Goal: Task Accomplishment & Management: Complete application form

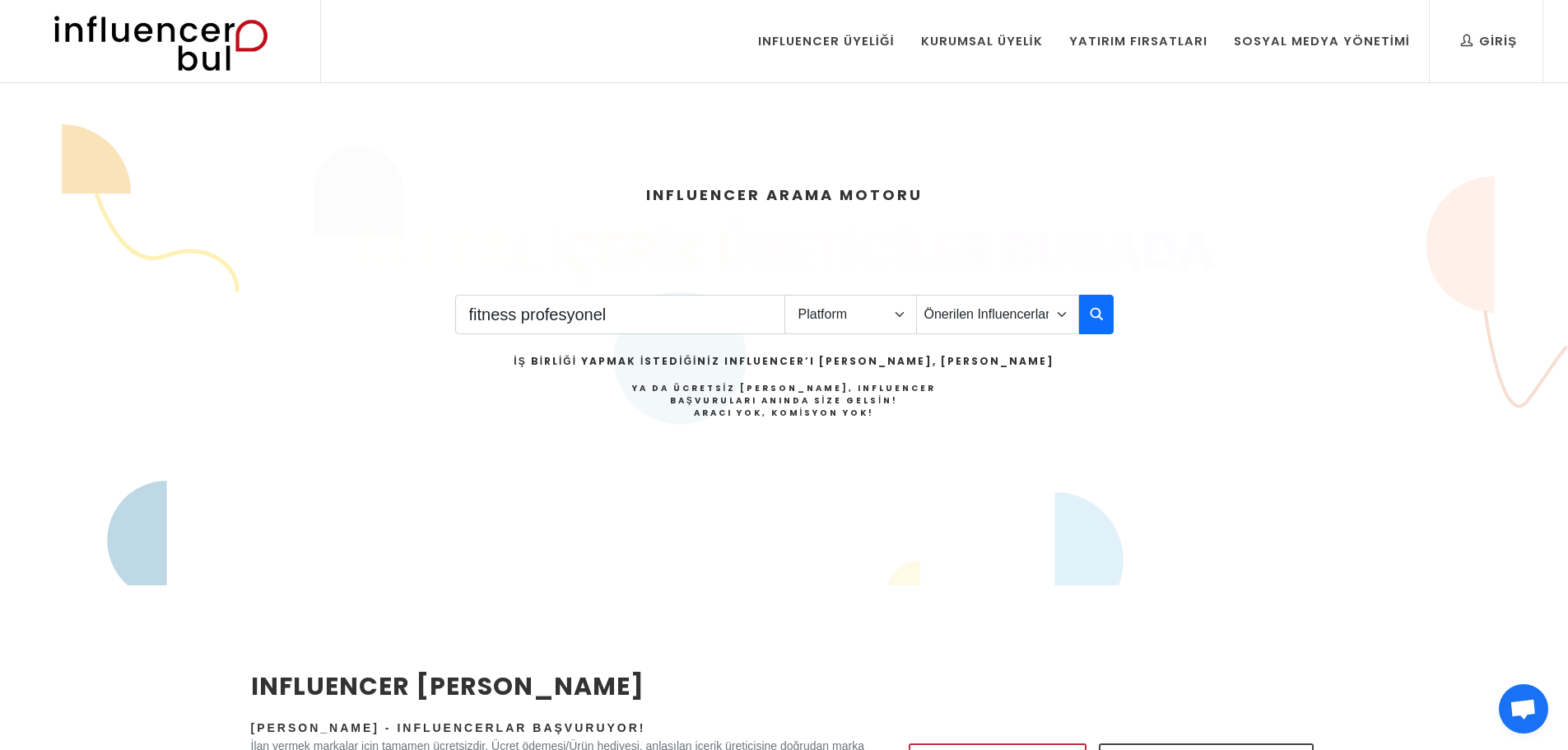
type input "fitness profesyonel"
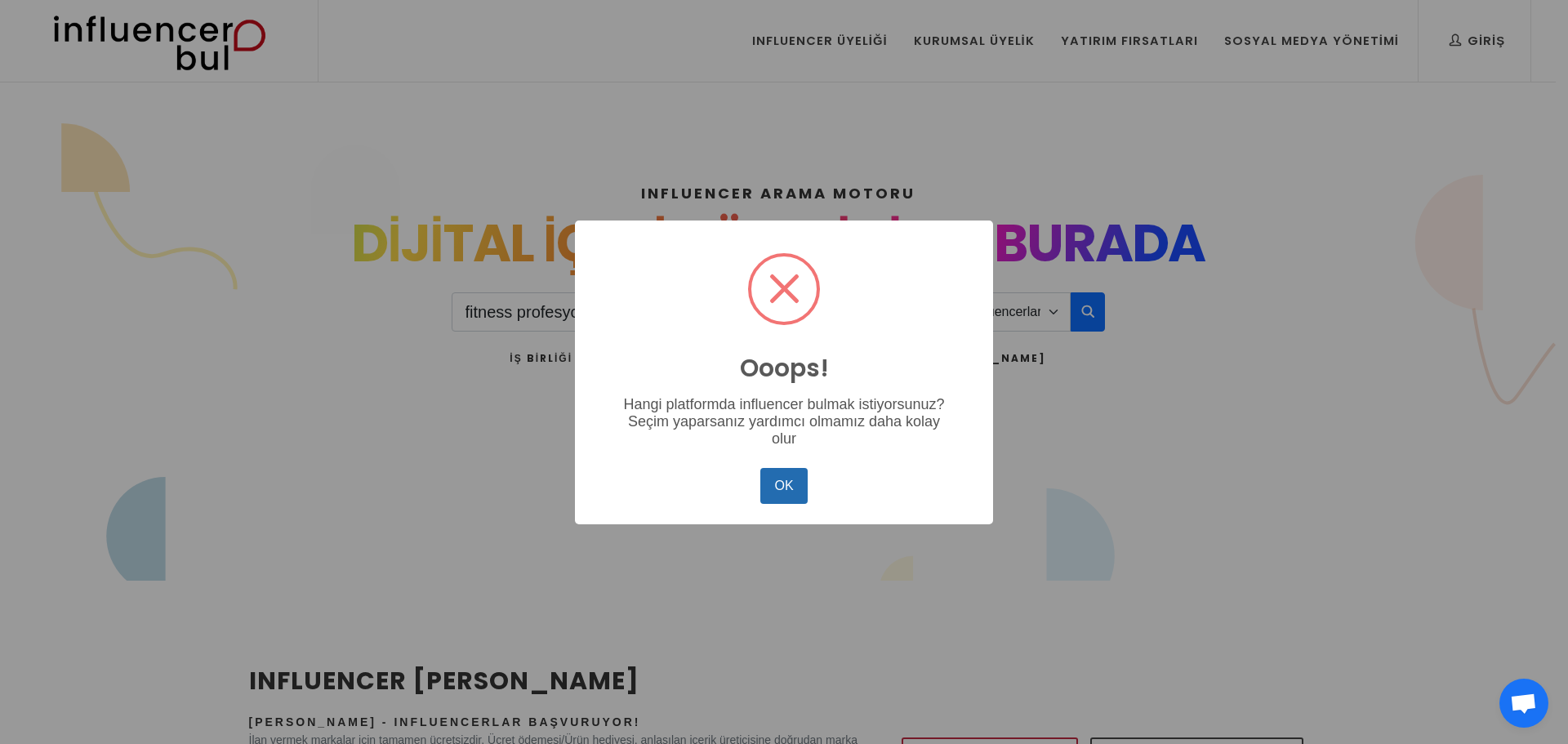
click at [791, 498] on button "OK" at bounding box center [784, 485] width 47 height 36
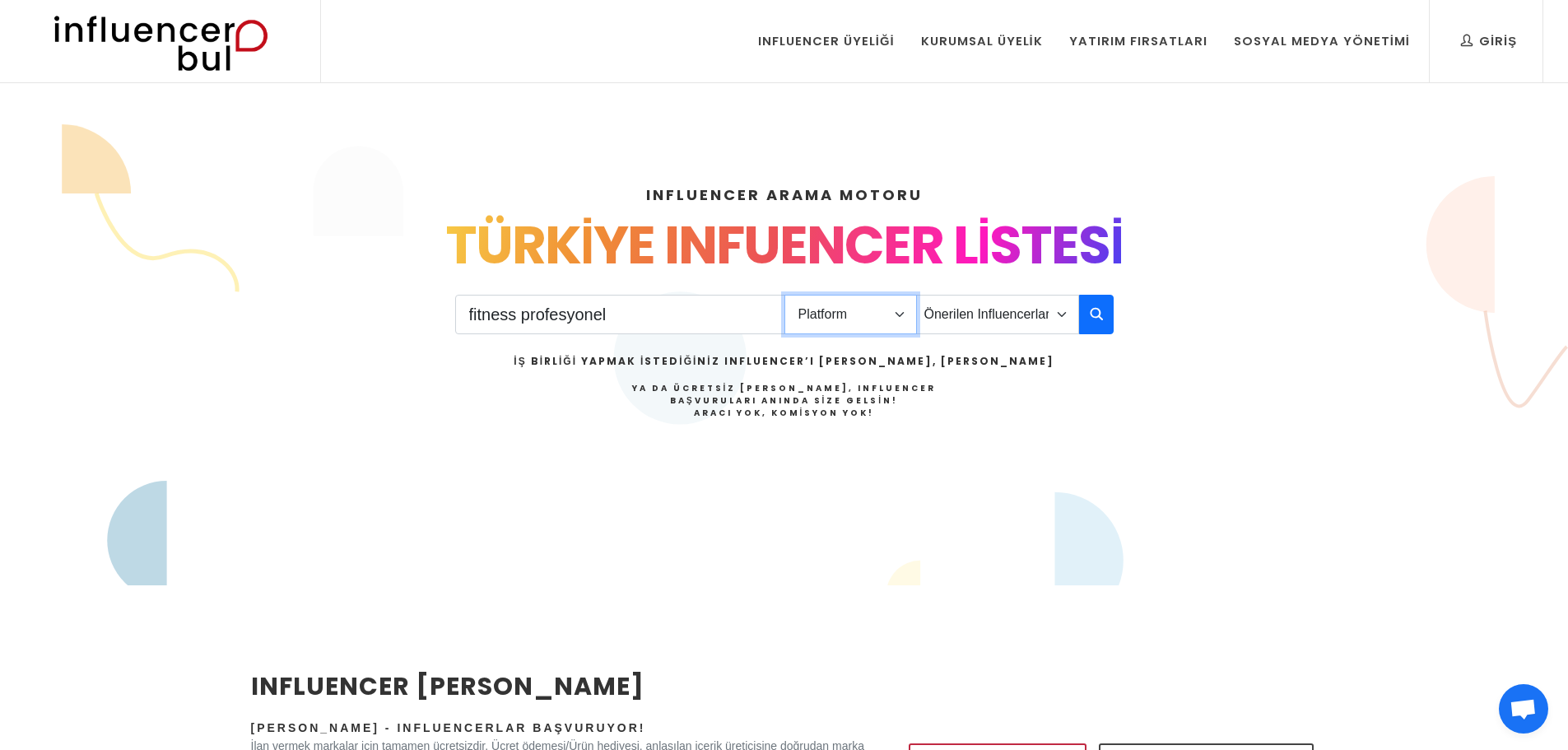
click at [853, 309] on select "Platform Instagram Facebook Youtube Tiktok Twitter Twitch" at bounding box center [851, 314] width 133 height 40
select select "1"
click at [784, 295] on select "Platform Instagram Facebook Youtube Tiktok Twitter Twitch" at bounding box center [851, 314] width 133 height 40
click at [1018, 332] on select "Önerilen Influencerlar Aile & Çocuk & Ebeveyn Alışveriş & Giyim & Aksesuar Arab…" at bounding box center [998, 314] width 163 height 40
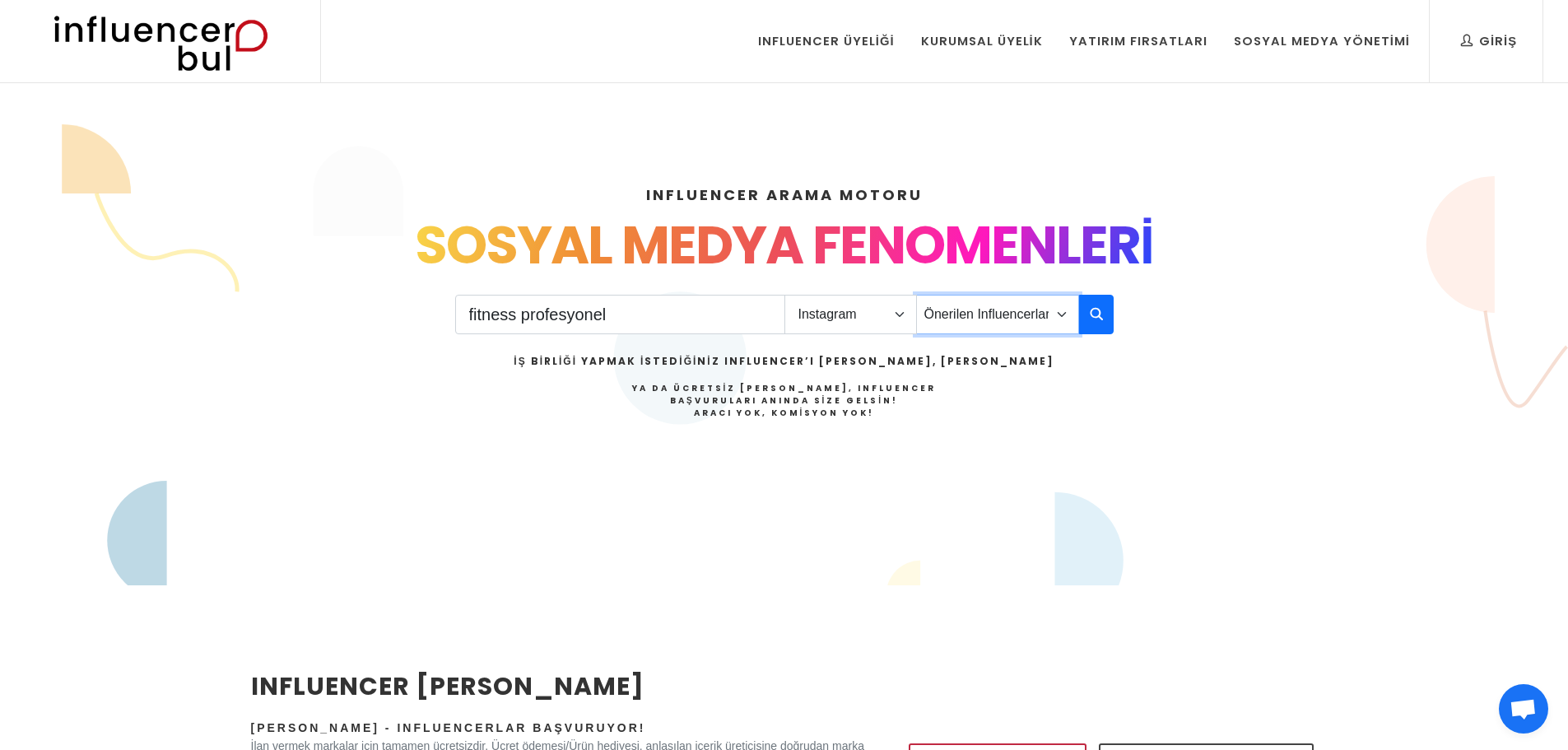
select select "33"
click at [916, 295] on select "Önerilen Influencerlar Aile & Çocuk & Ebeveyn Alışveriş & Giyim & Aksesuar Arab…" at bounding box center [998, 314] width 163 height 40
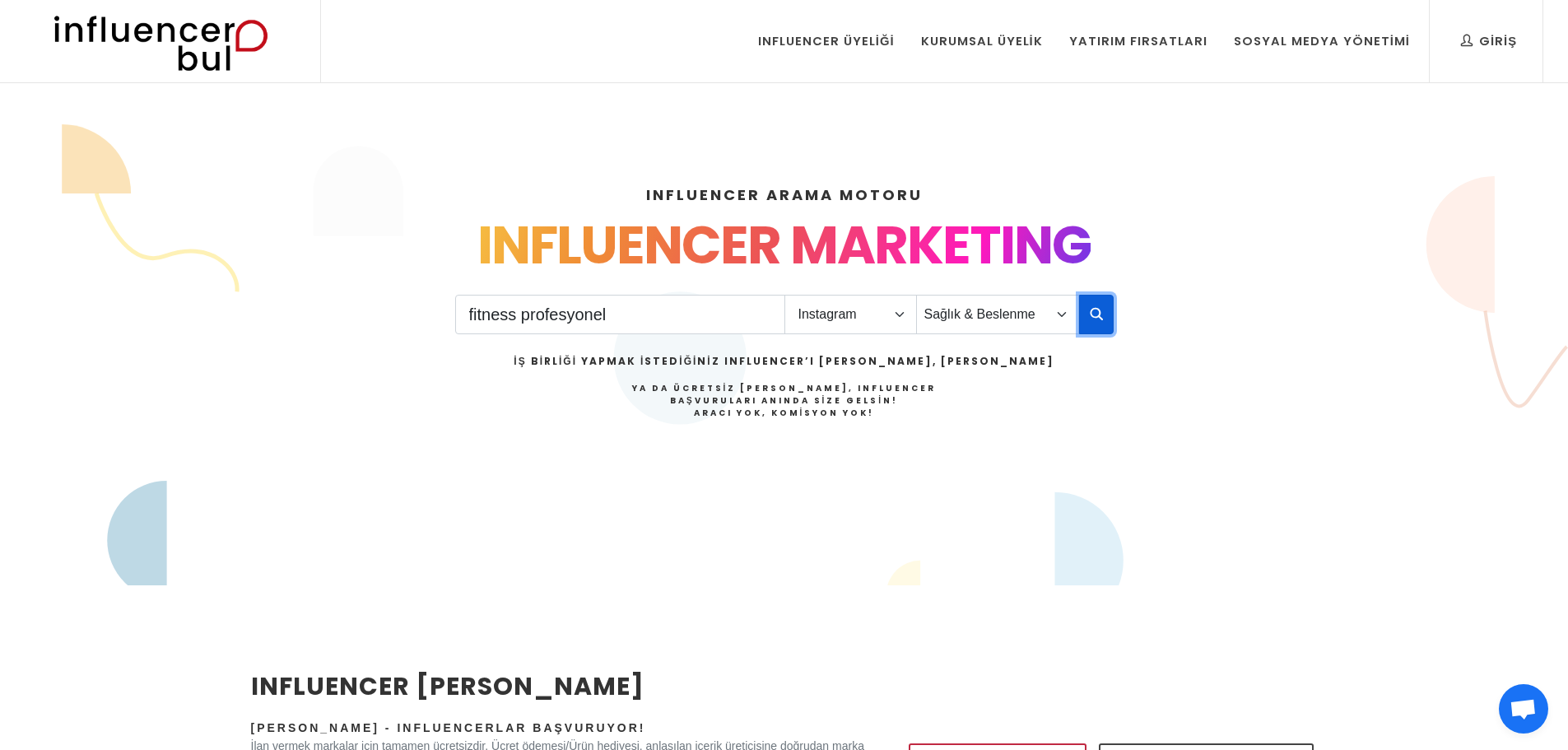
click at [1096, 323] on icon "button" at bounding box center [1096, 313] width 13 height 19
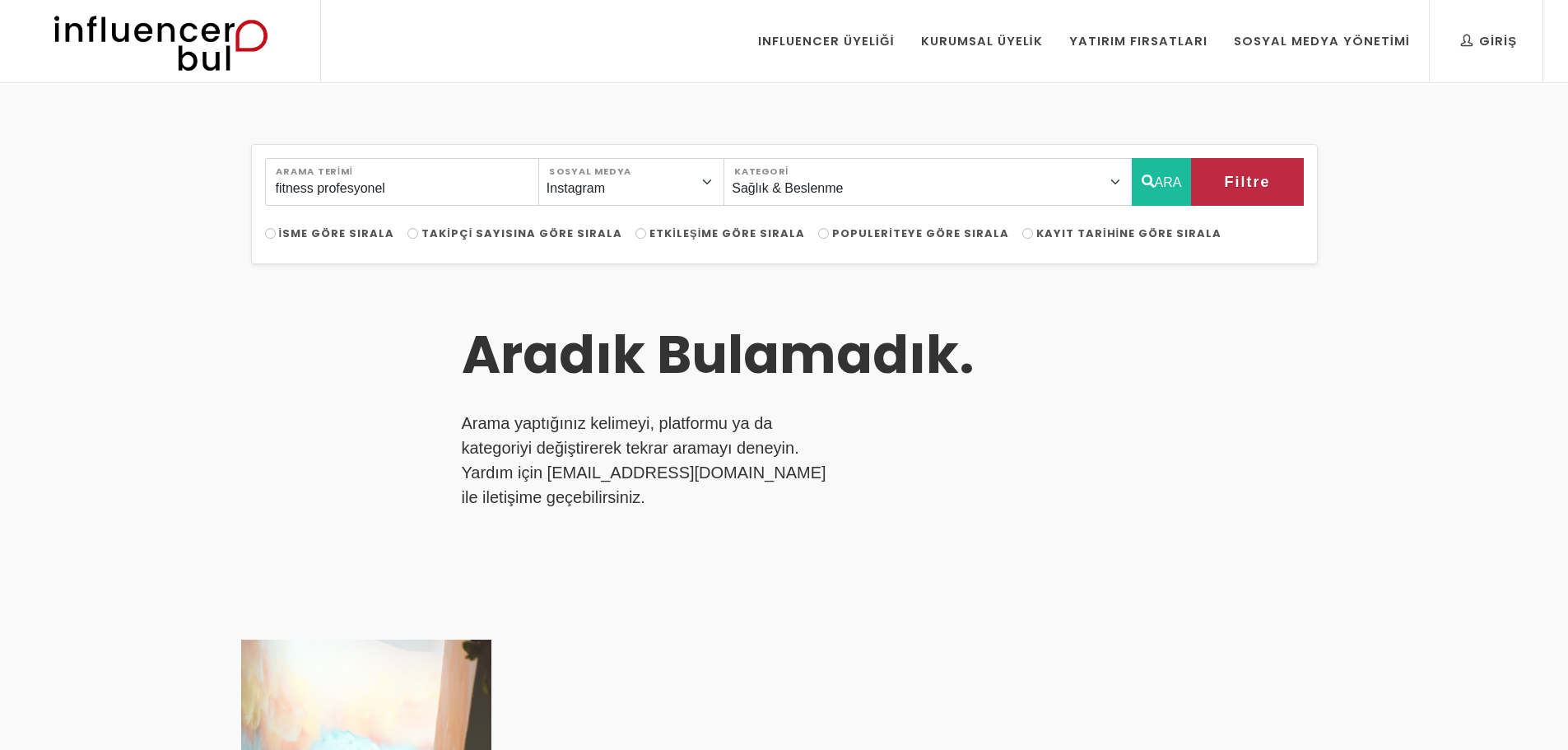
select select "33"
click at [851, 53] on link "Influencer Üyeliği" at bounding box center [826, 41] width 161 height 82
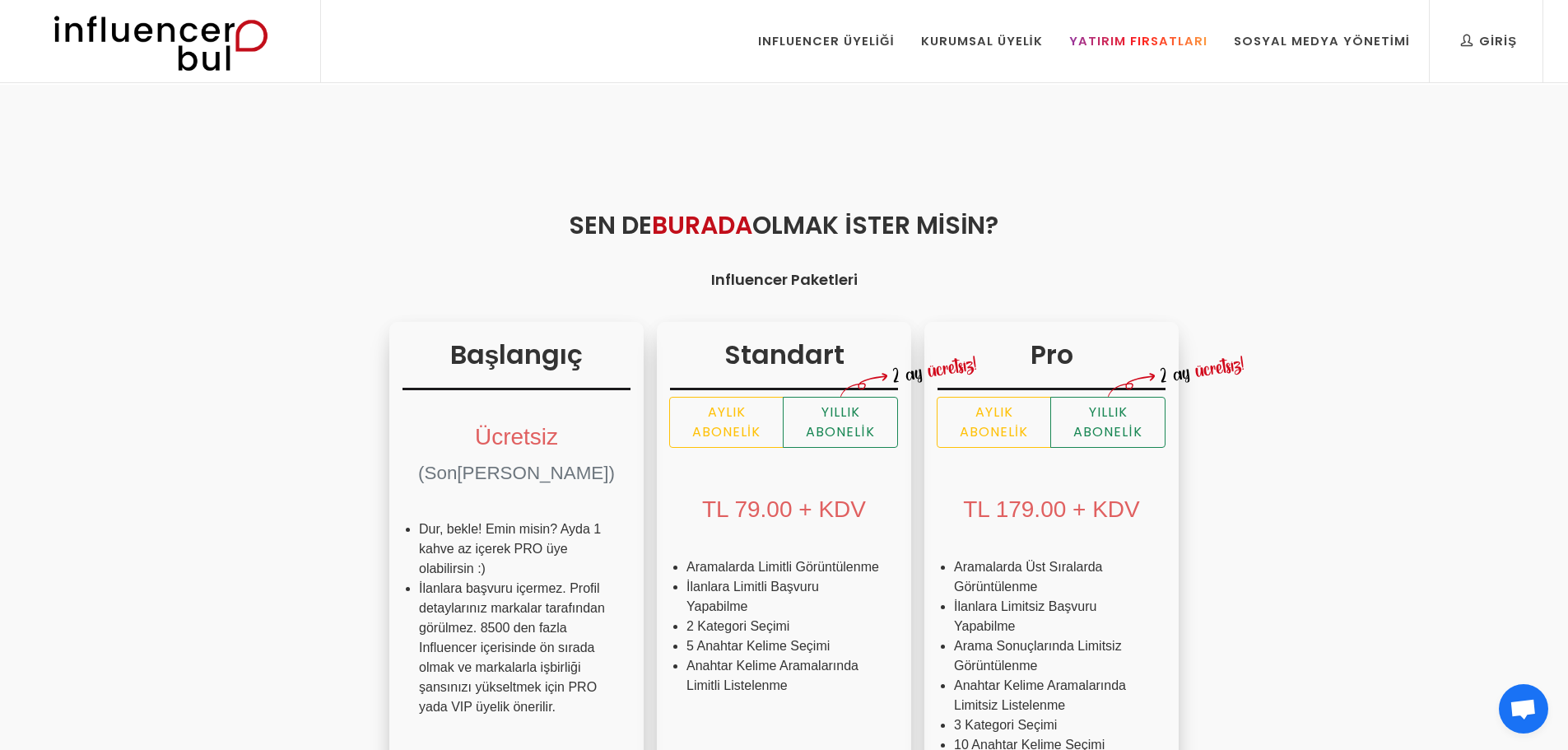
click at [1120, 39] on div "Yatırım Fırsatları" at bounding box center [1138, 41] width 138 height 18
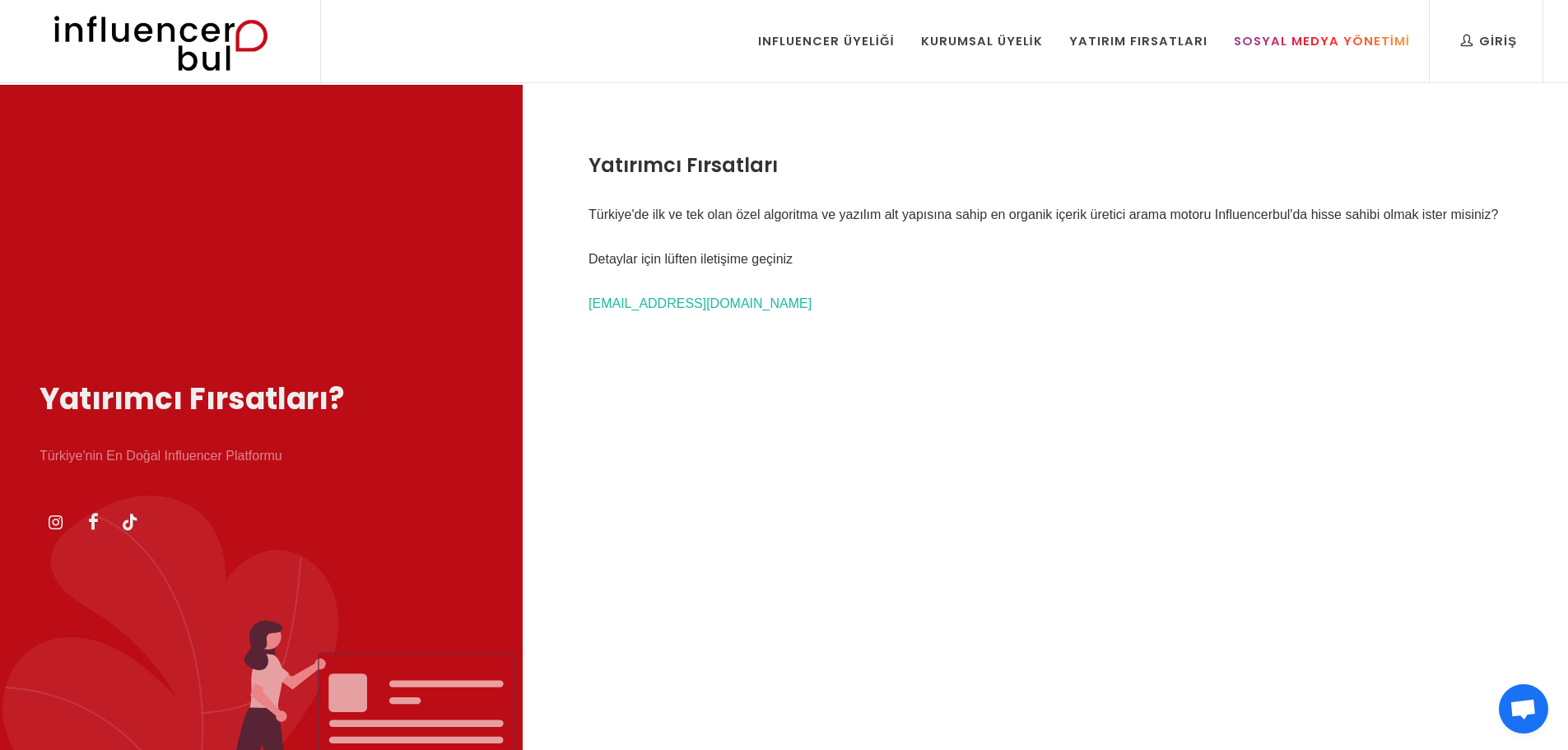
click at [1289, 35] on div "Sosyal Medya Yönetimi" at bounding box center [1321, 41] width 176 height 18
click at [985, 43] on div "Kurumsal Üyelik" at bounding box center [983, 41] width 122 height 18
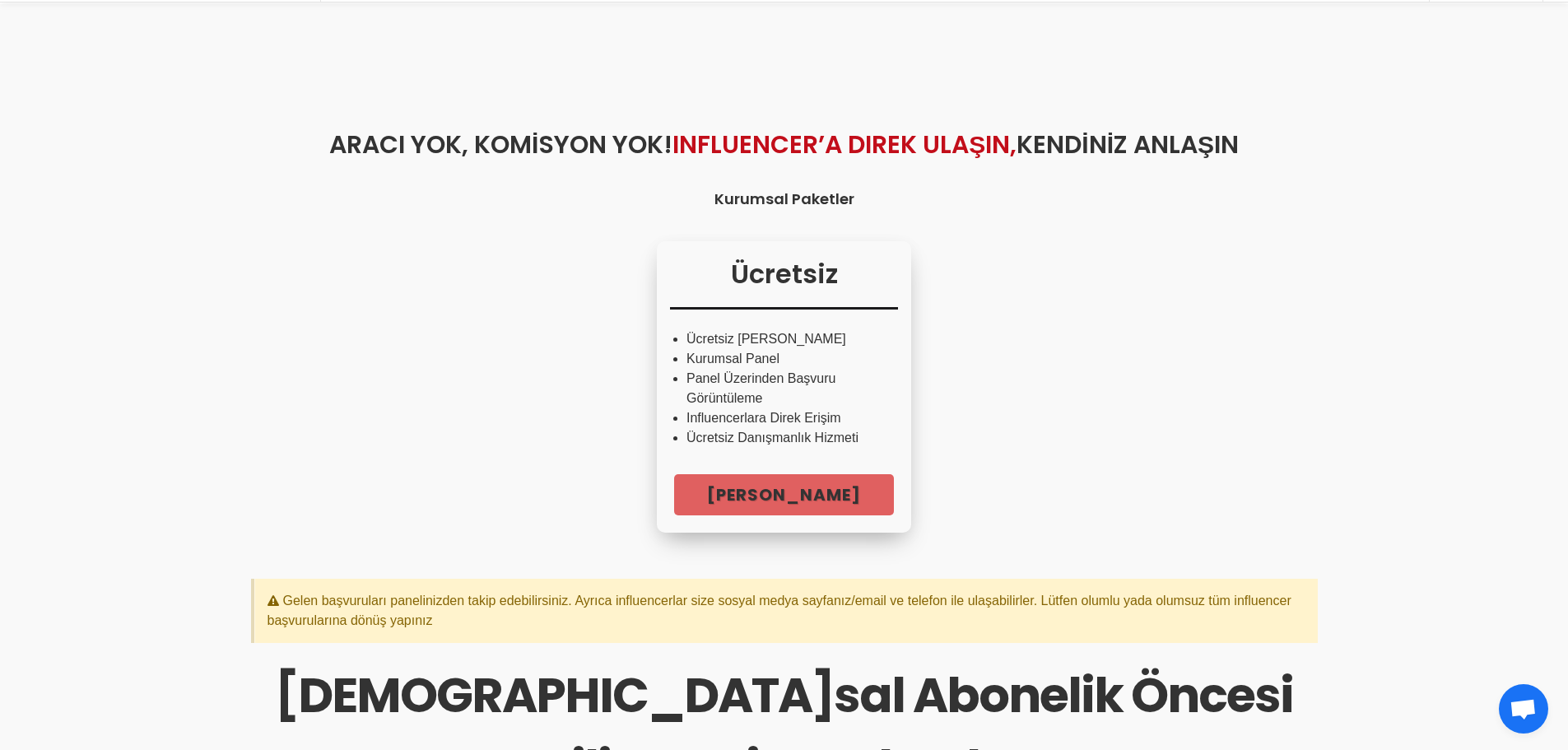
scroll to position [82, 0]
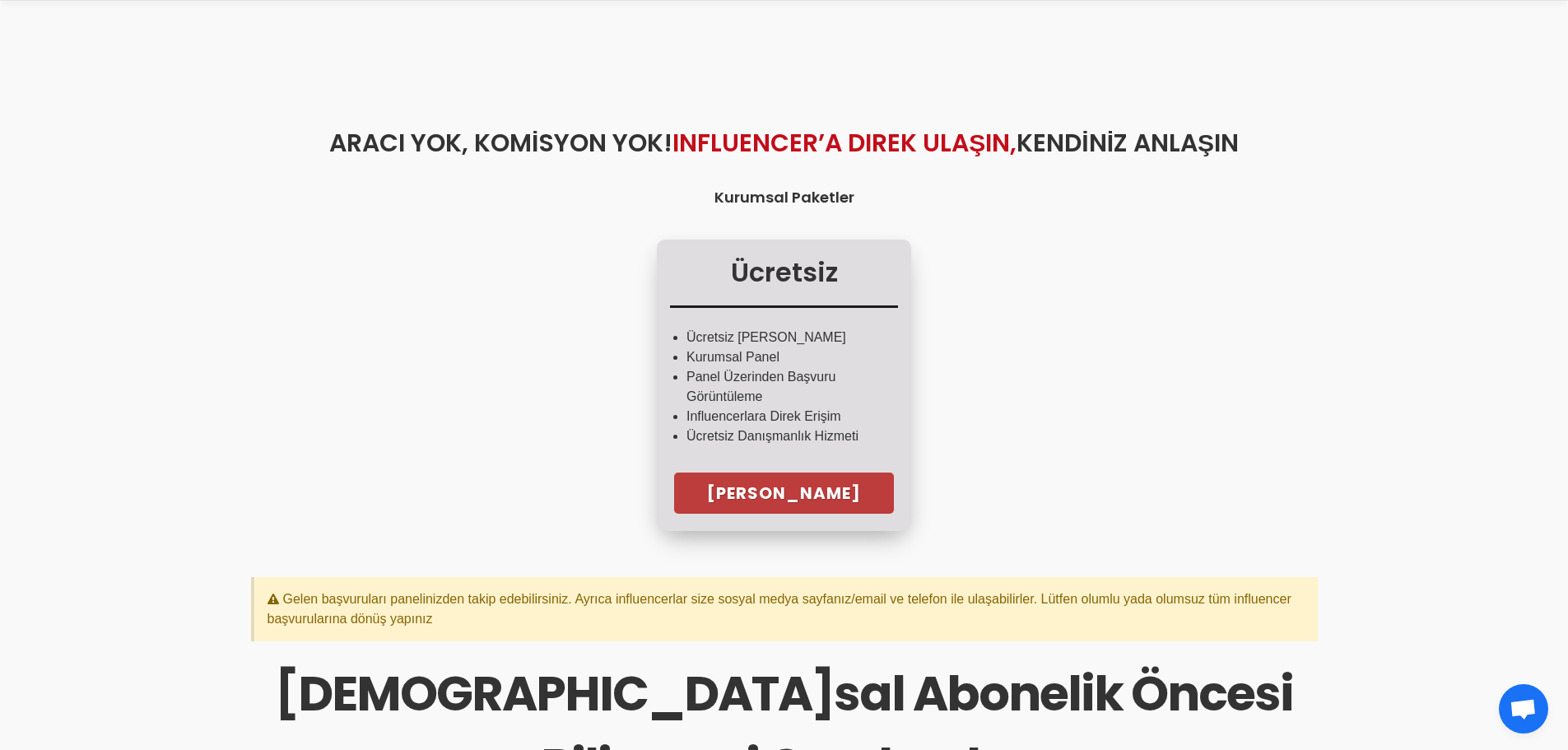
click at [790, 486] on link "Hemen Başla" at bounding box center [784, 493] width 220 height 42
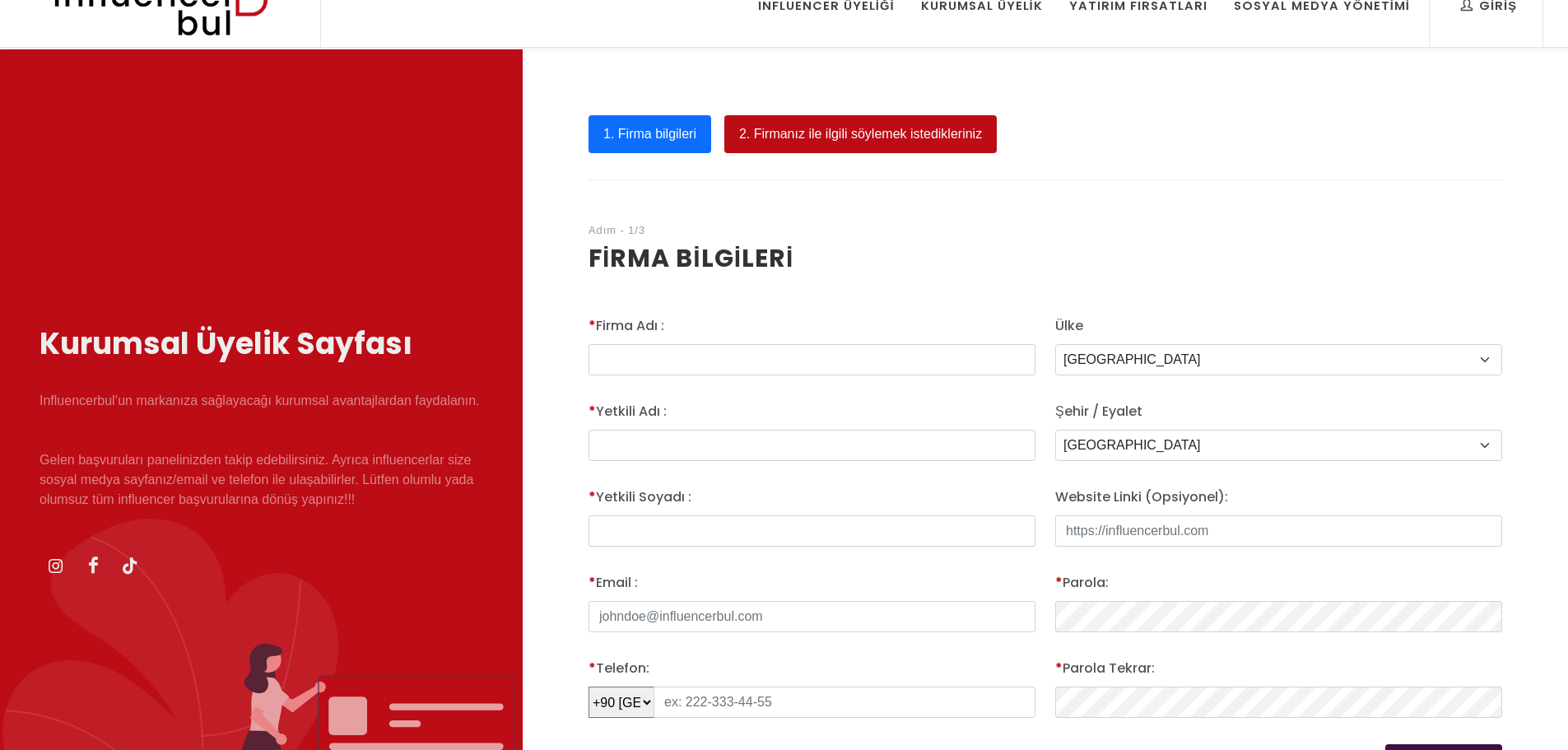
scroll to position [82, 0]
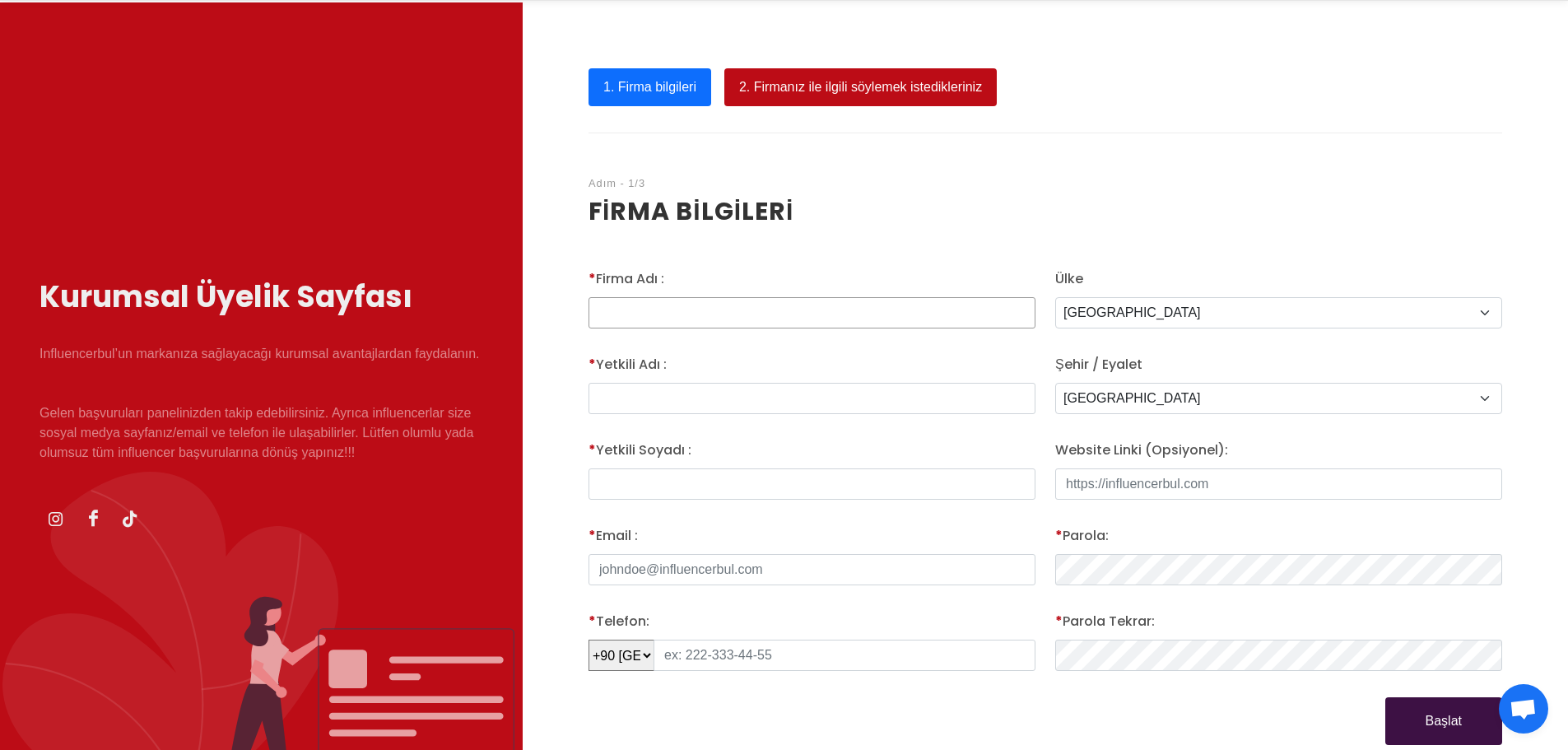
click at [733, 309] on input "* Firma Adı :" at bounding box center [812, 312] width 447 height 31
type input "Fitisyen"
click at [839, 411] on input "text" at bounding box center [812, 398] width 447 height 31
type input "Merve"
click at [841, 472] on input "* Yetkili Adı :" at bounding box center [812, 484] width 447 height 31
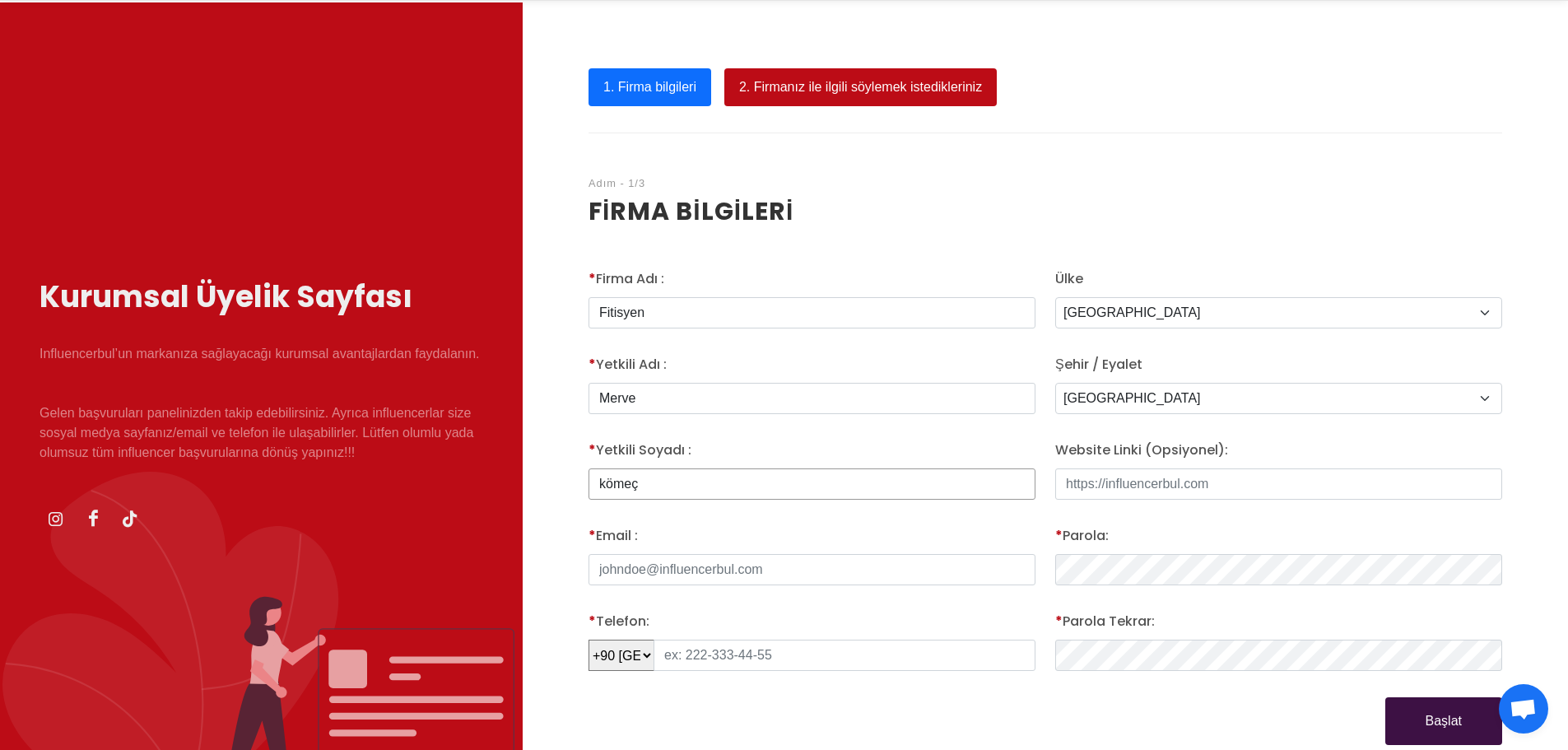
type input "kömeç"
click at [1246, 387] on select "[GEOGRAPHIC_DATA] Adiyaman Afyon Agri [GEOGRAPHIC_DATA] [GEOGRAPHIC_DATA] [GEOG…" at bounding box center [1278, 398] width 447 height 31
click at [1055, 383] on select "[GEOGRAPHIC_DATA] Adiyaman Afyon Agri [GEOGRAPHIC_DATA] [GEOGRAPHIC_DATA] [GEOG…" at bounding box center [1278, 398] width 447 height 31
click at [1235, 289] on div "Ülke [GEOGRAPHIC_DATA] [GEOGRAPHIC_DATA] [GEOGRAPHIC_DATA] [GEOGRAPHIC_DATA] [U…" at bounding box center [1278, 298] width 447 height 59
click at [1176, 396] on select "[GEOGRAPHIC_DATA] Adiyaman Afyon Agri [GEOGRAPHIC_DATA] [GEOGRAPHIC_DATA] [GEOG…" at bounding box center [1278, 398] width 447 height 31
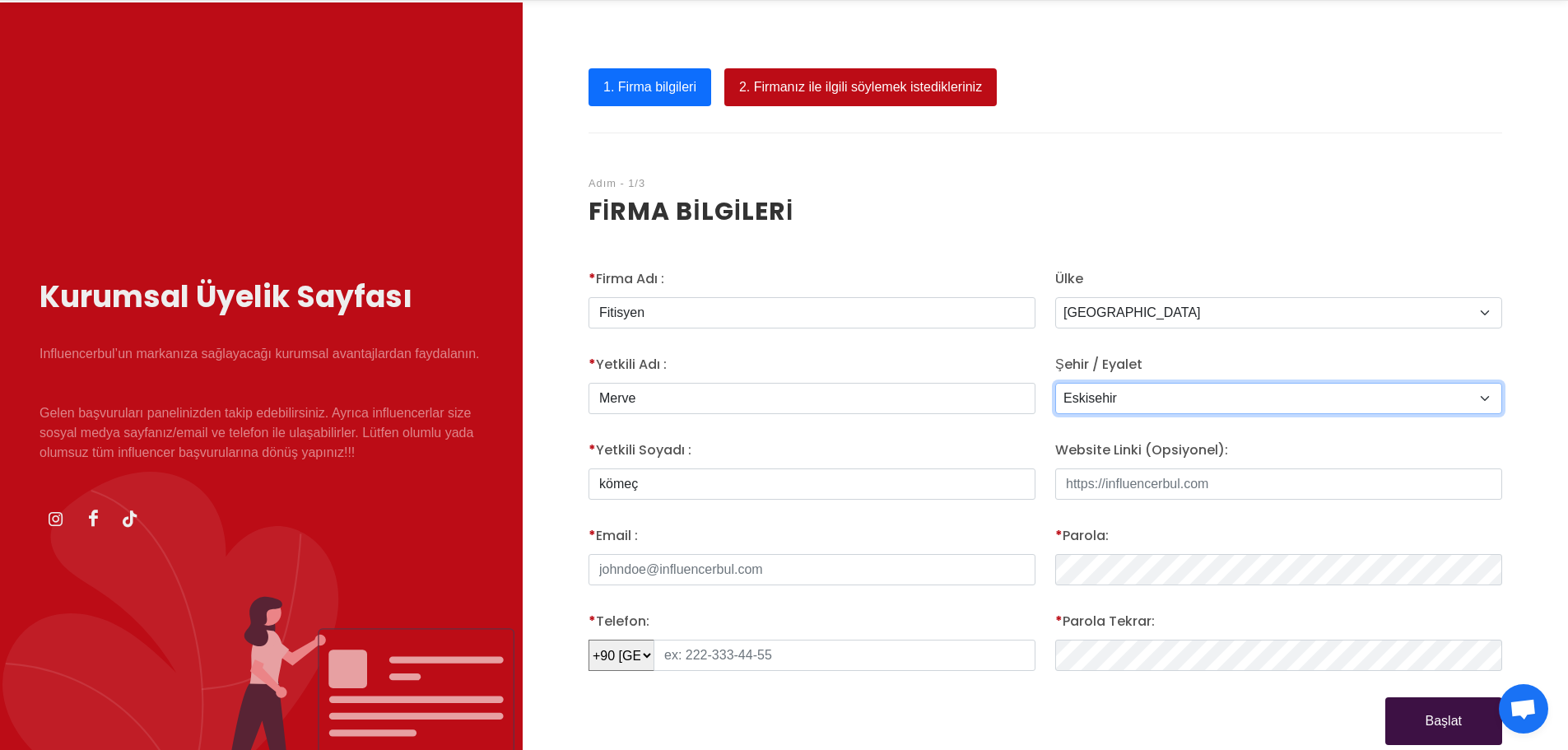
select select "3693"
click at [1055, 383] on select "[GEOGRAPHIC_DATA] Adiyaman Afyon Agri [GEOGRAPHIC_DATA] [GEOGRAPHIC_DATA] [GEOG…" at bounding box center [1278, 398] width 447 height 31
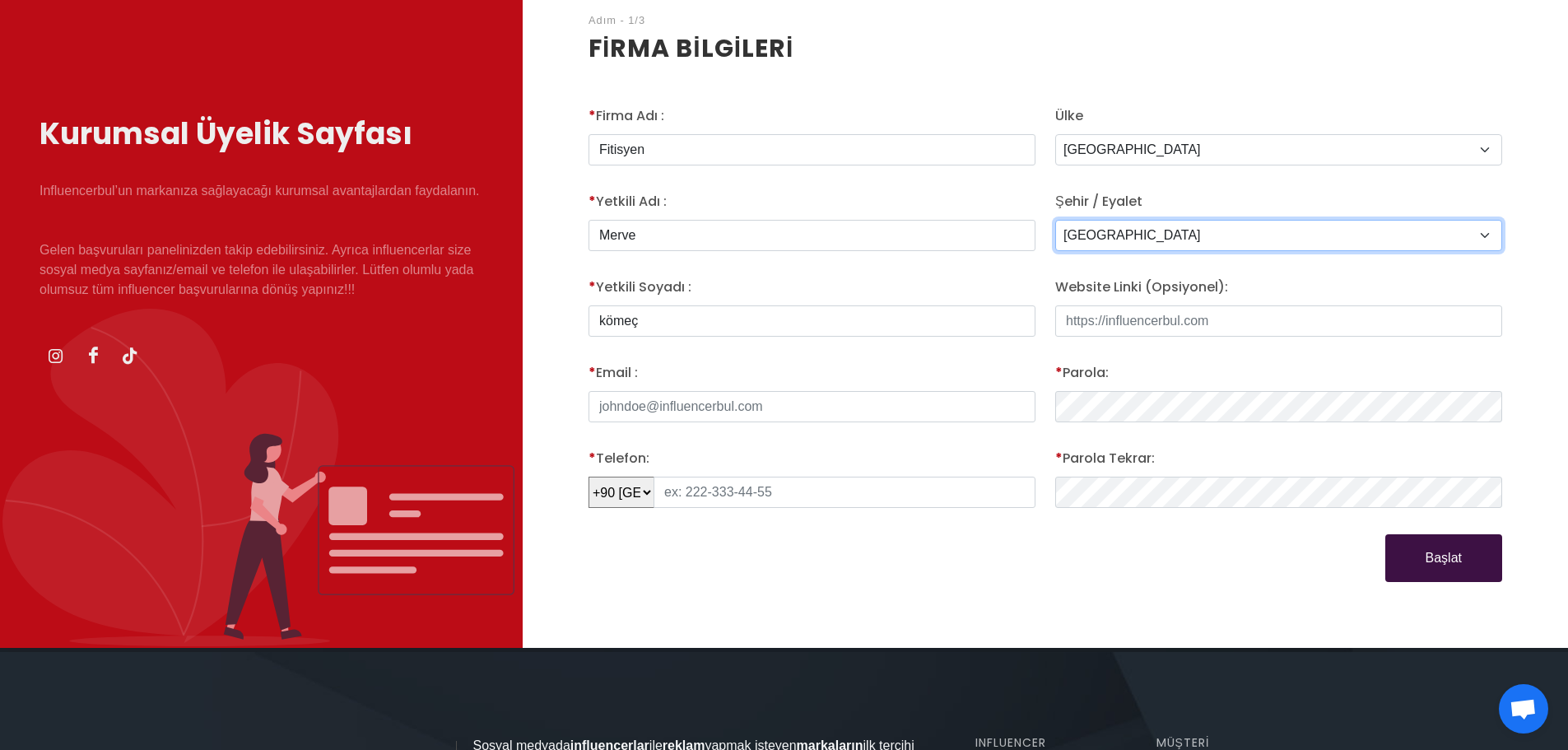
scroll to position [247, 0]
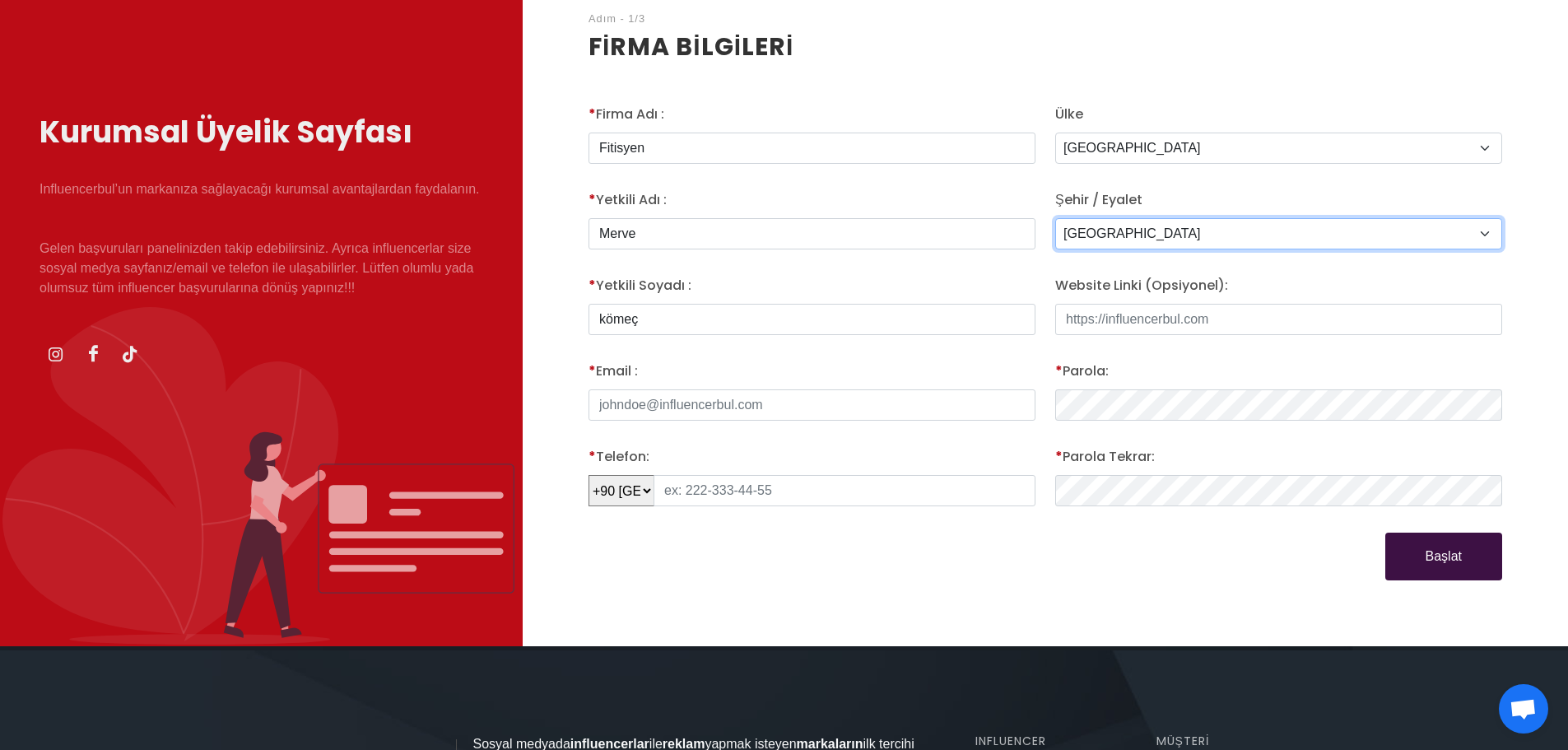
click at [1245, 230] on select "[GEOGRAPHIC_DATA] Adiyaman Afyon Agri [GEOGRAPHIC_DATA] [GEOGRAPHIC_DATA] [GEOG…" at bounding box center [1278, 233] width 447 height 31
click at [1201, 333] on input "Website Linki (Opsiyonel):" at bounding box center [1278, 318] width 447 height 31
click at [1151, 318] on input "Website Linki (Opsiyonel):" at bounding box center [1278, 318] width 447 height 31
paste input "[URL][DOMAIN_NAME]"
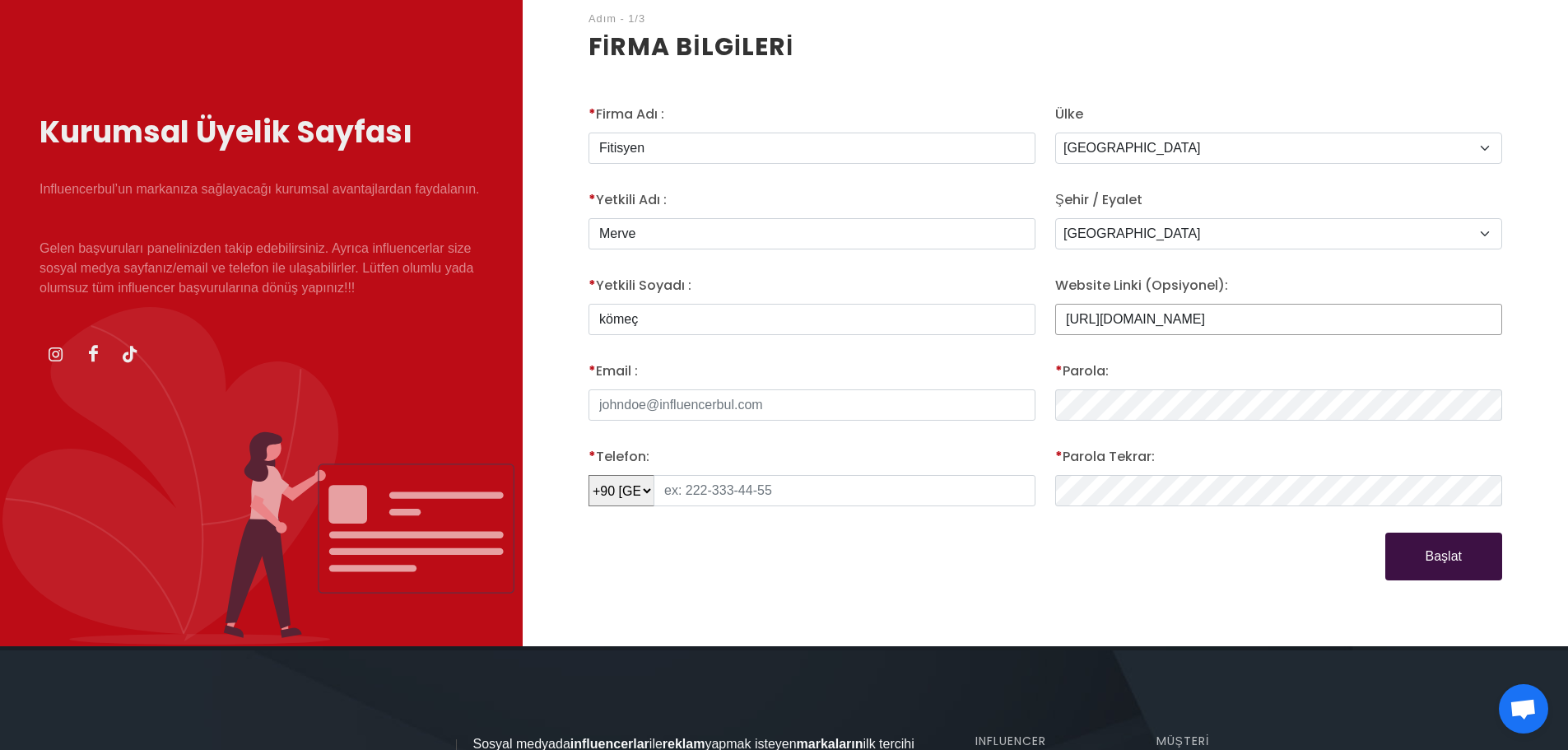
type input "[URL][DOMAIN_NAME]"
click at [1236, 358] on div "Ülke [GEOGRAPHIC_DATA] [GEOGRAPHIC_DATA] [GEOGRAPHIC_DATA] [GEOGRAPHIC_DATA] [U…" at bounding box center [1279, 318] width 467 height 428
click at [1169, 228] on select "[GEOGRAPHIC_DATA] Adiyaman Afyon Agri [GEOGRAPHIC_DATA] [GEOGRAPHIC_DATA] [GEOG…" at bounding box center [1278, 233] width 447 height 31
click at [896, 585] on div "1. Firma bilgileri 2. Firmanız ile ilgili söylemek istedikleriniz Adım - 1/3 Fi…" at bounding box center [1045, 242] width 1045 height 808
click at [787, 495] on input "text" at bounding box center [845, 490] width 382 height 31
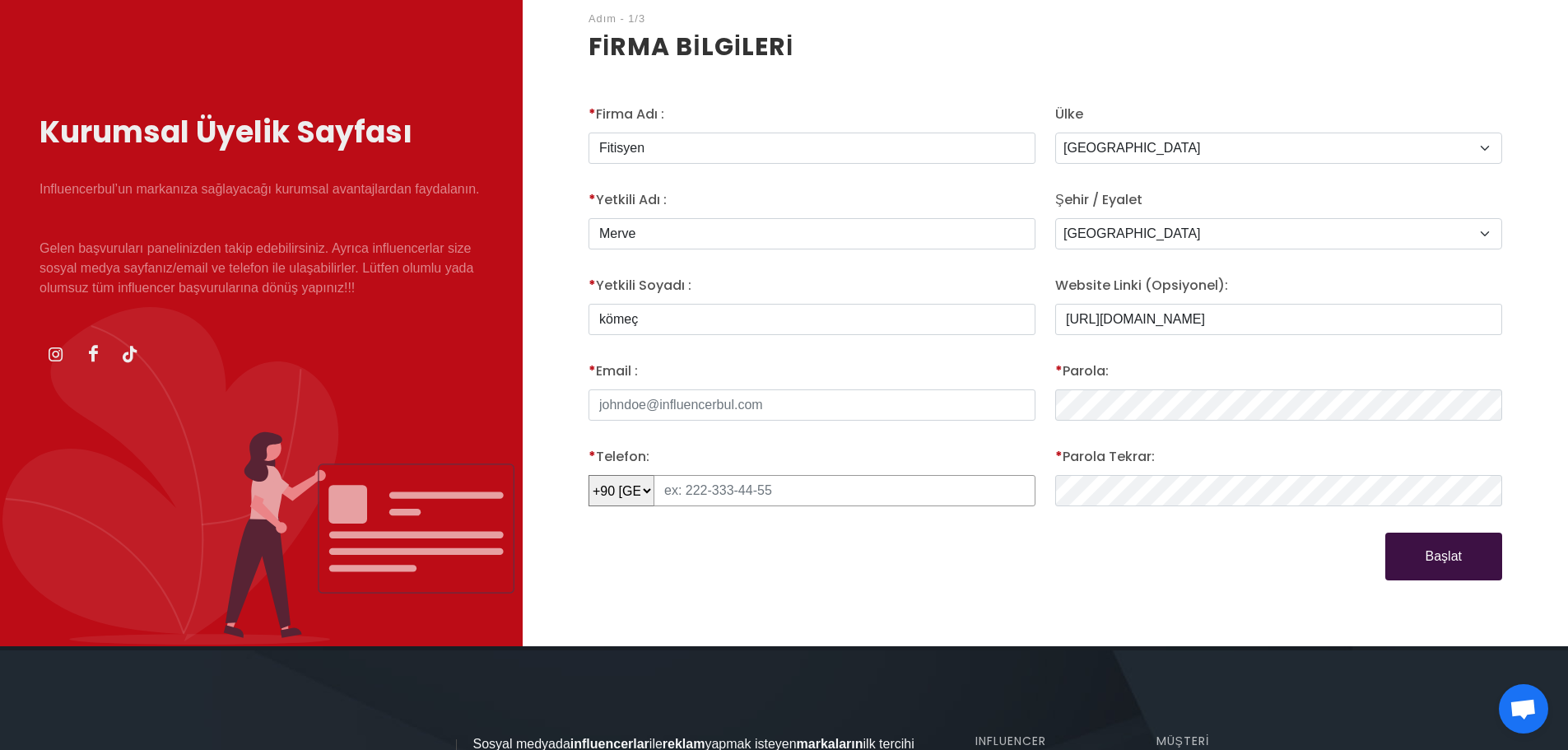
type input "0539 657 59 34"
type input "[EMAIL_ADDRESS][DOMAIN_NAME]"
click at [670, 491] on input "0539 657 59 34" at bounding box center [845, 490] width 382 height 31
type input "539 657 59 34"
click at [691, 566] on div "Başlat" at bounding box center [1045, 556] width 934 height 48
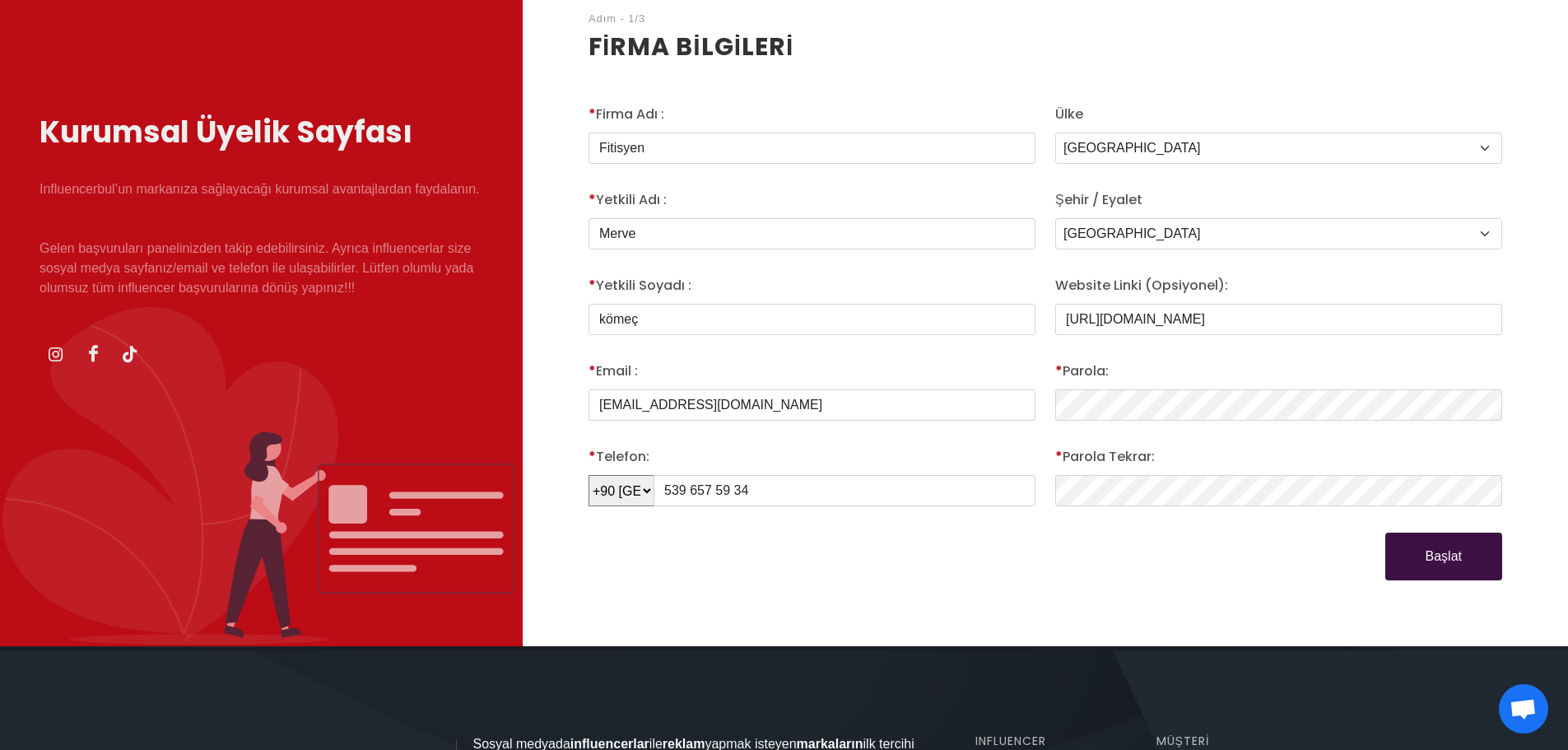
click at [930, 441] on div "* Firma Adı : Fitisyen * Yetkili Adı : Merve * Yetkili Soyadı : kömeç * Email :…" at bounding box center [812, 318] width 467 height 428
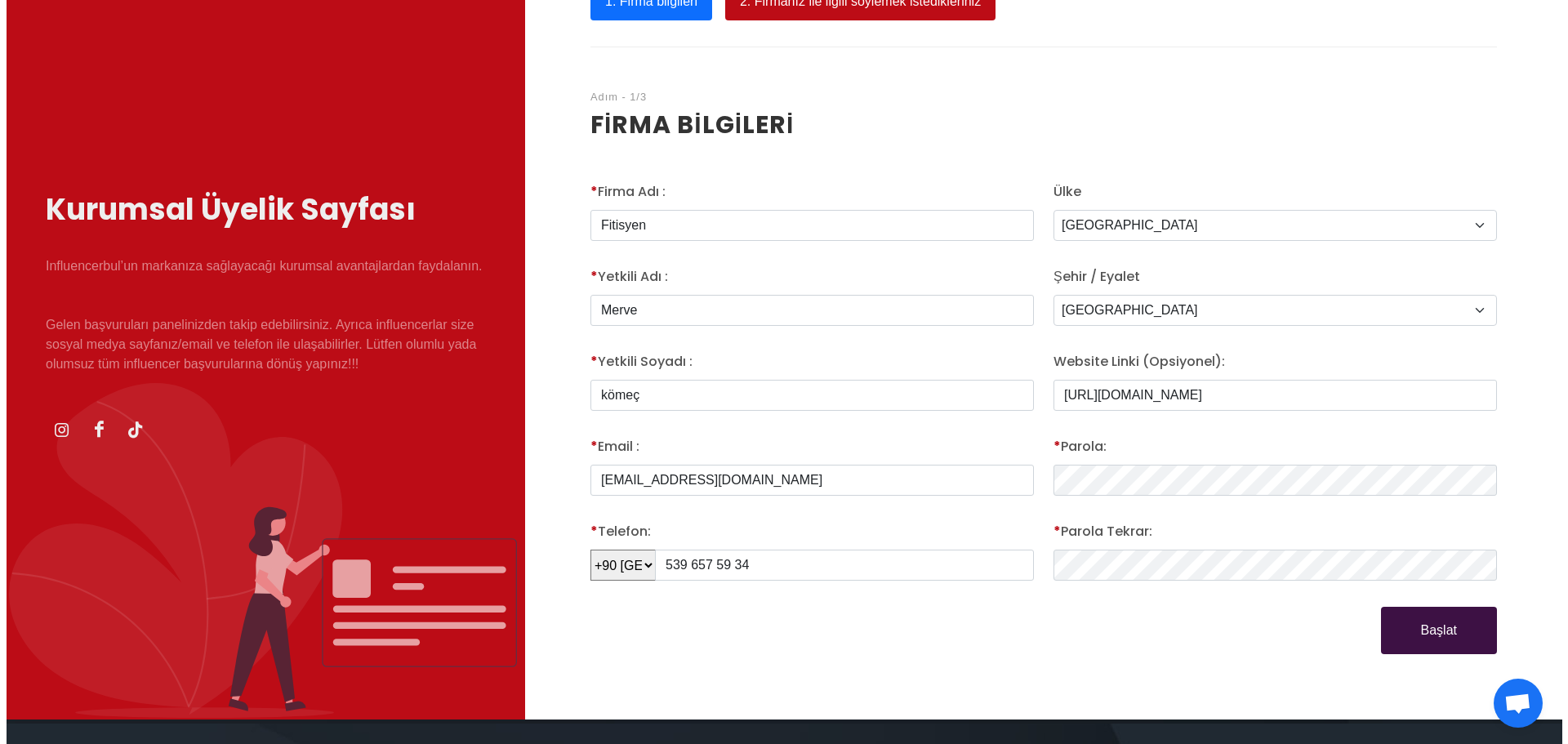
scroll to position [163, 0]
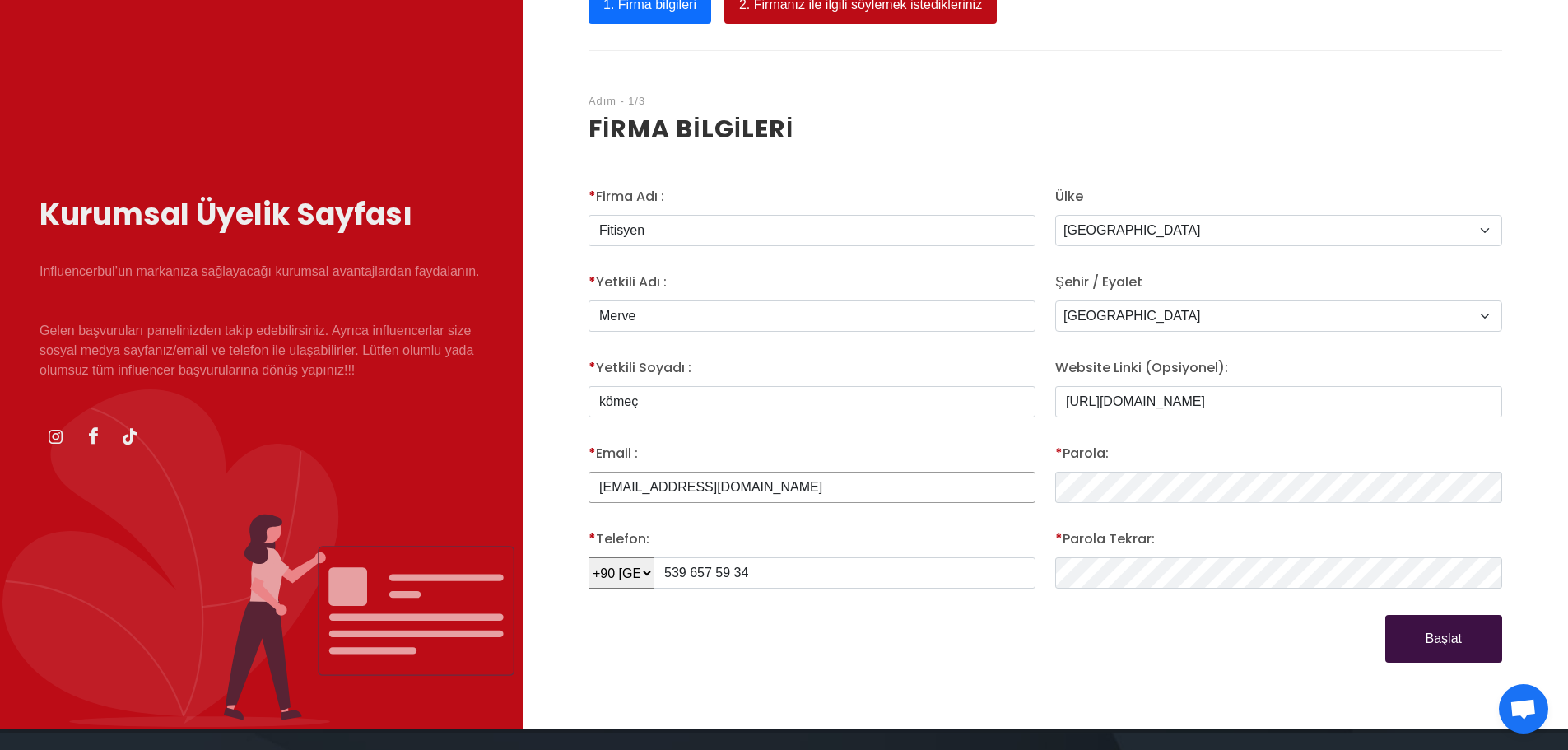
click at [840, 488] on input "[EMAIL_ADDRESS][DOMAIN_NAME]" at bounding box center [812, 486] width 447 height 31
type input "g"
type input "[EMAIL_ADDRESS][DOMAIN_NAME]"
click at [925, 632] on div "Başlat" at bounding box center [1045, 639] width 934 height 48
click at [677, 399] on input "kömeç" at bounding box center [812, 402] width 447 height 31
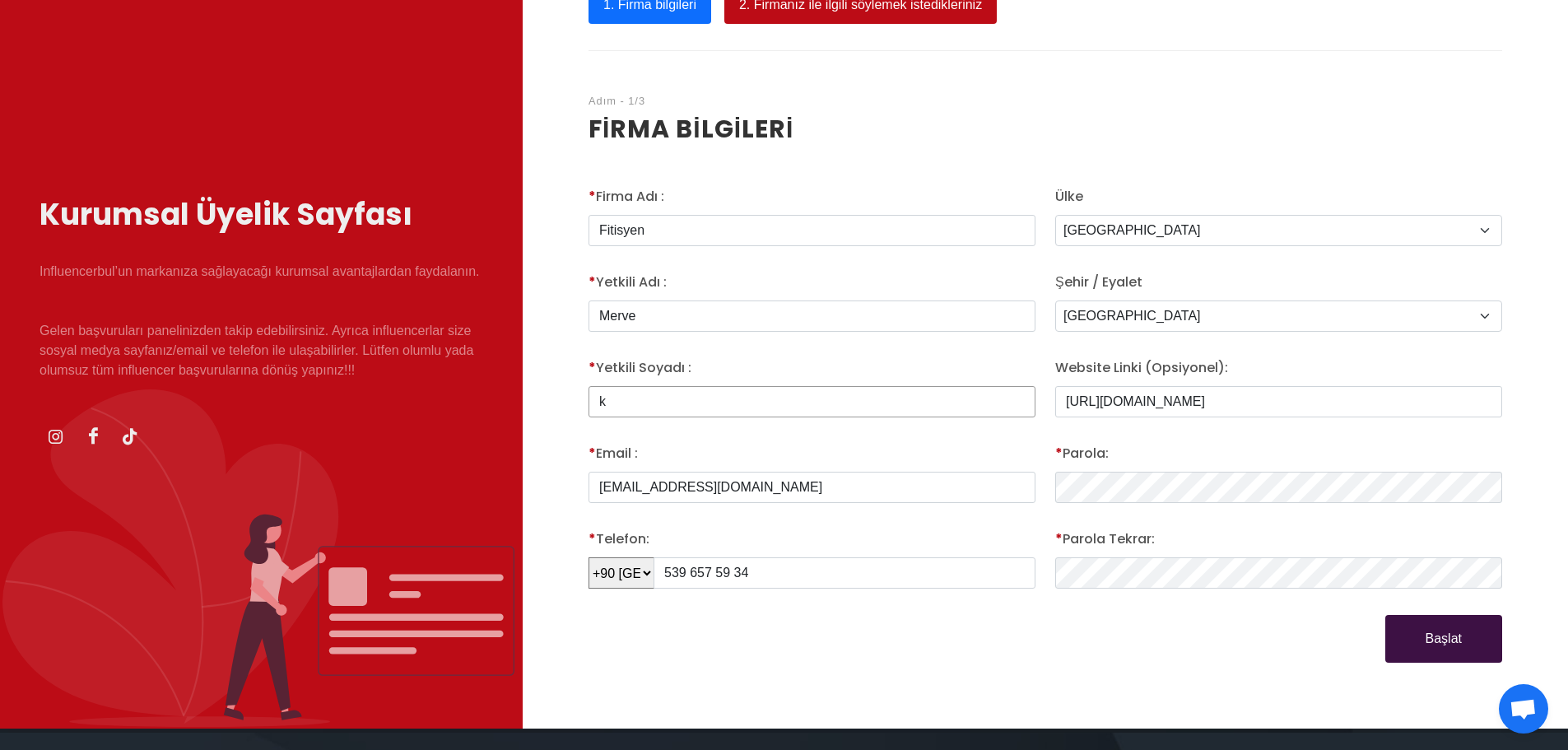
type input "k"
click at [1033, 655] on div "Başlat" at bounding box center [1045, 639] width 934 height 48
click at [1448, 624] on button "Başlat" at bounding box center [1444, 639] width 117 height 48
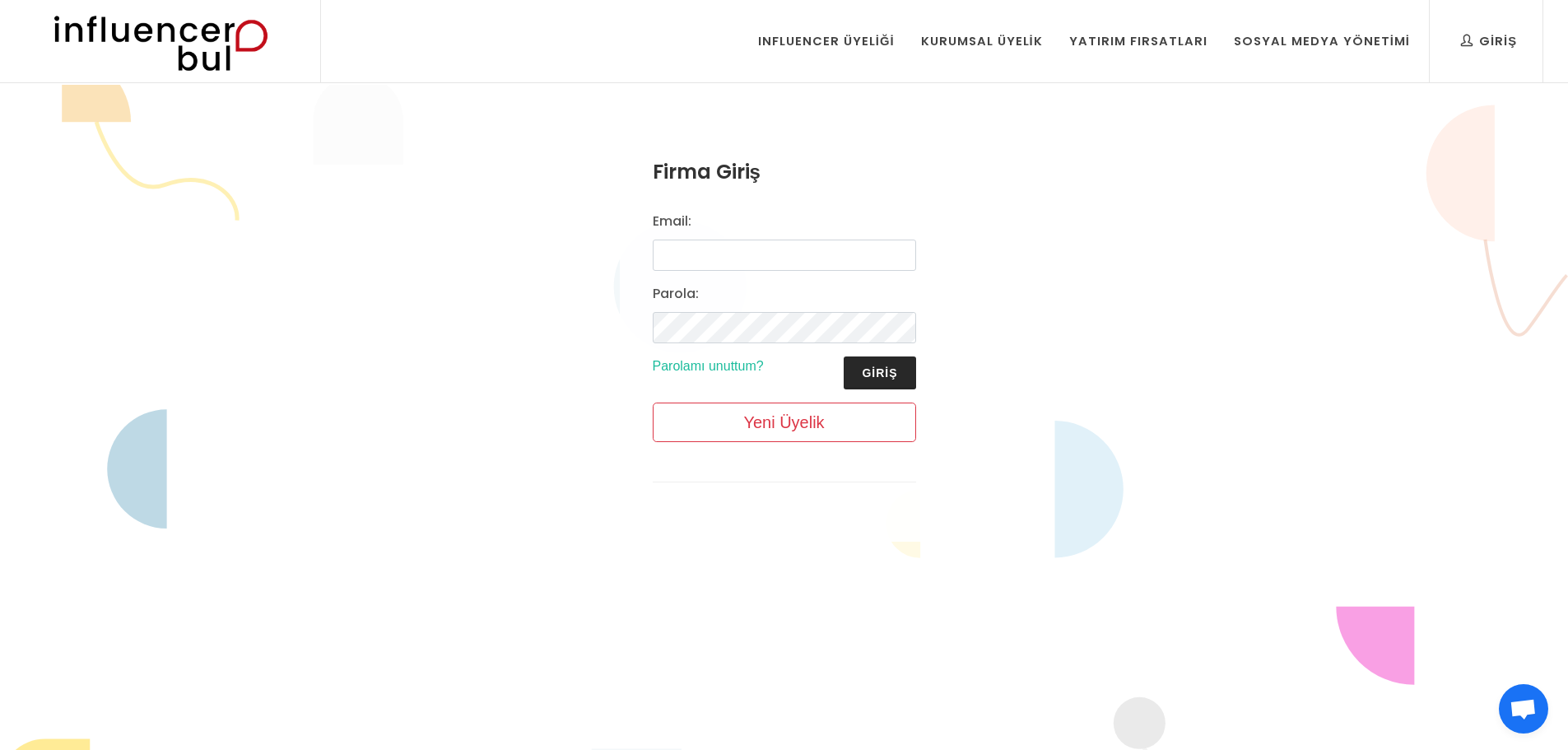
type input "[EMAIL_ADDRESS][DOMAIN_NAME]"
click at [872, 377] on button "Giriş" at bounding box center [879, 372] width 72 height 33
